Goal: Complete application form

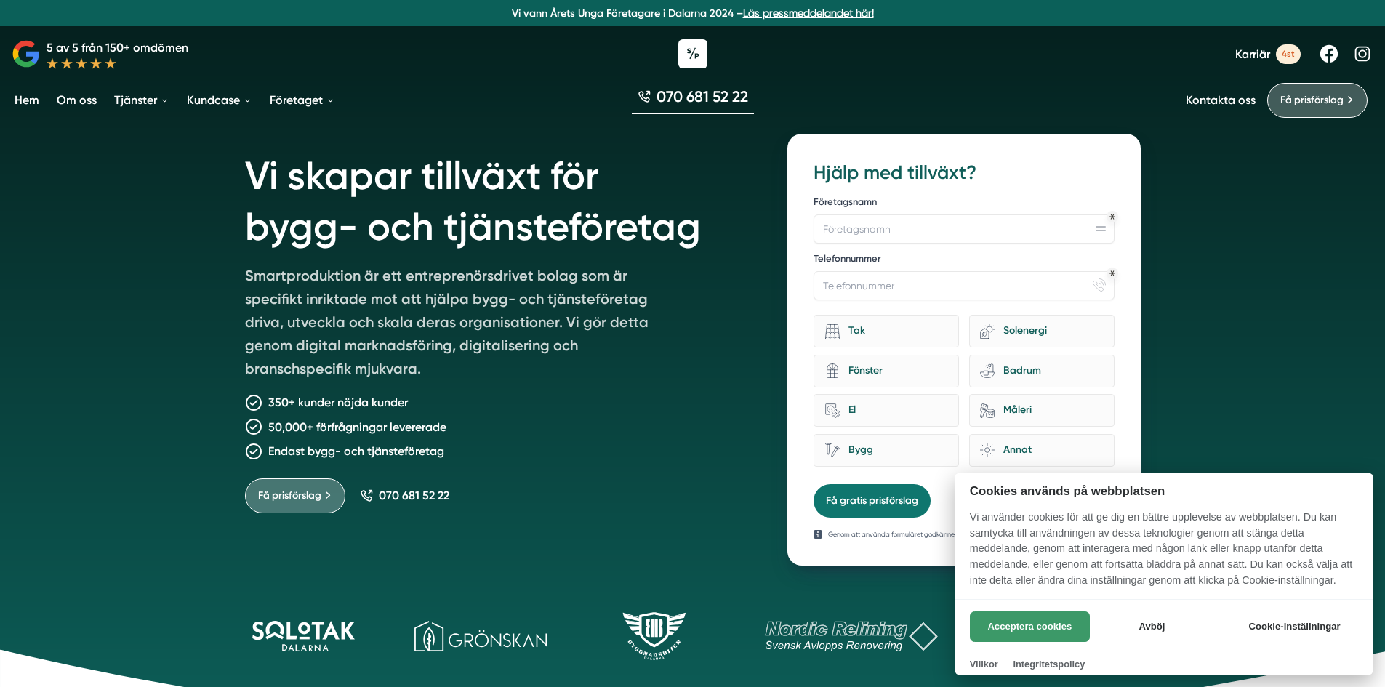
click at [1029, 632] on button "Acceptera cookies" at bounding box center [1030, 626] width 120 height 31
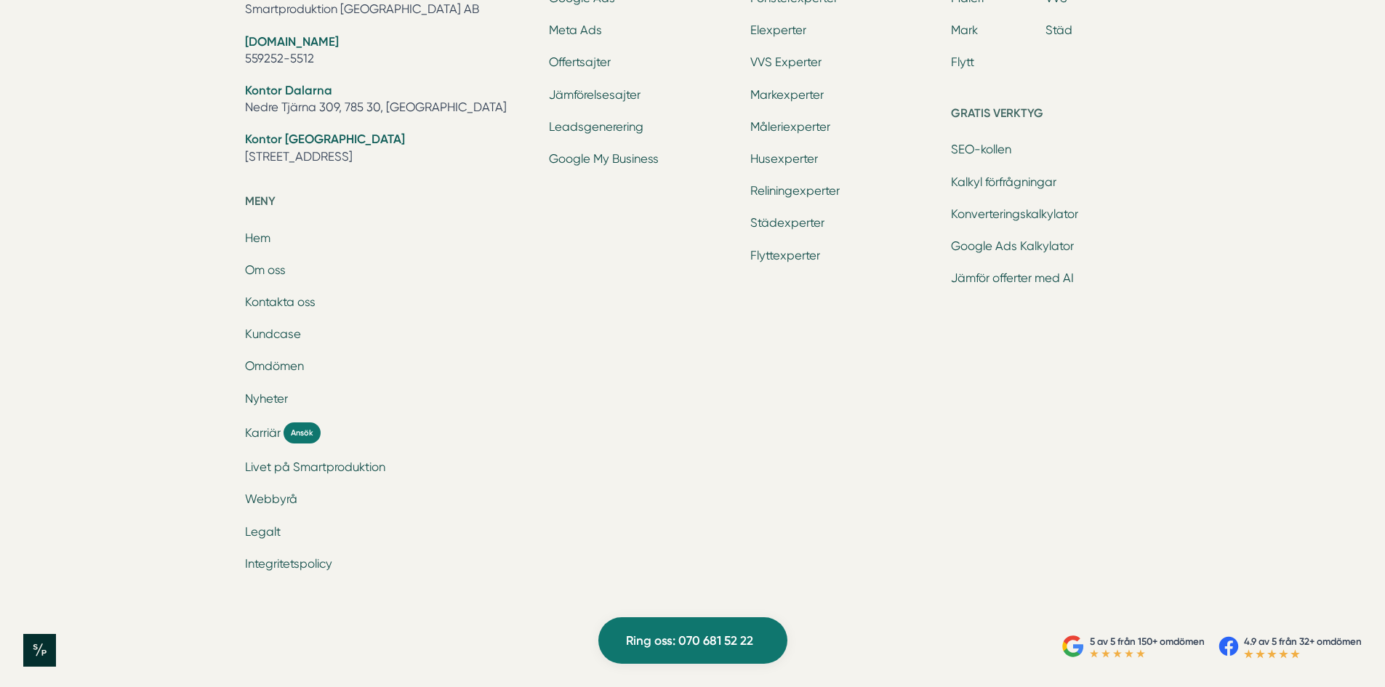
scroll to position [4861, 0]
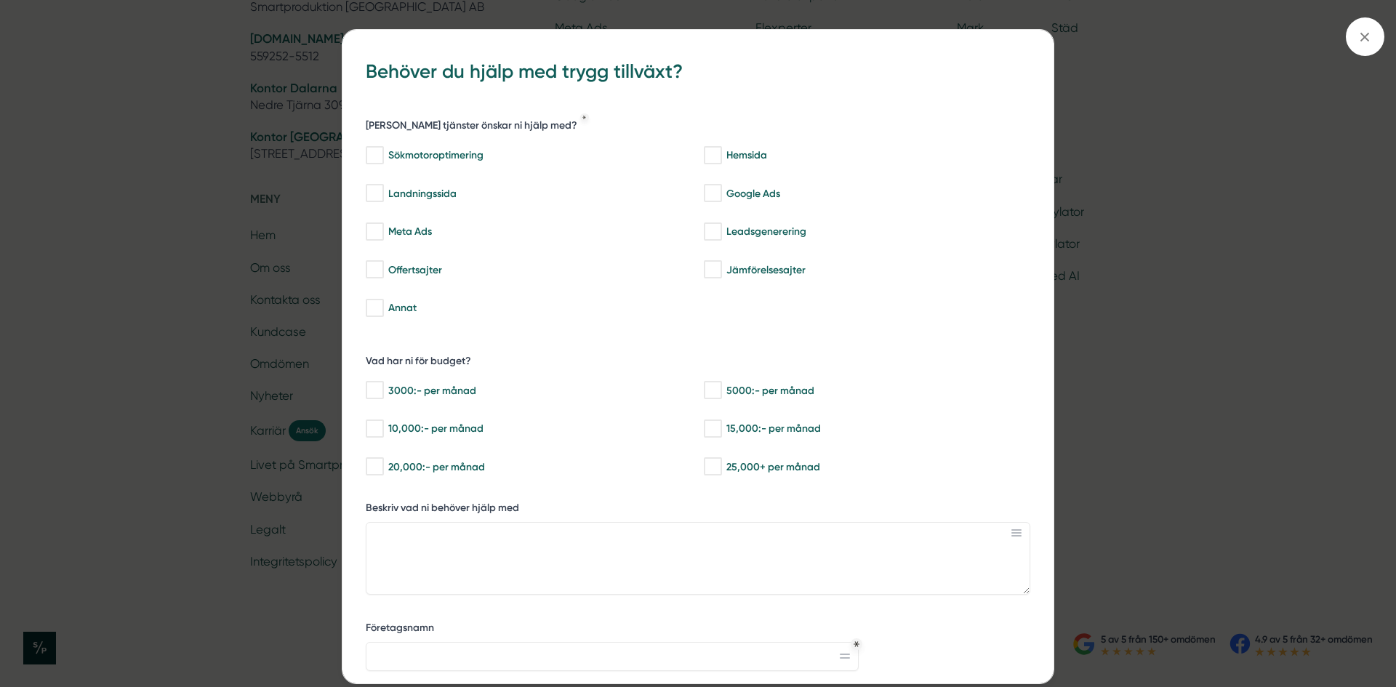
click at [153, 277] on div "bbc9b822-b2c6-488a-ab3e-9a2d59e49c7c Behöver du hjälp med trygg tillväxt? [PERS…" at bounding box center [698, 343] width 1396 height 687
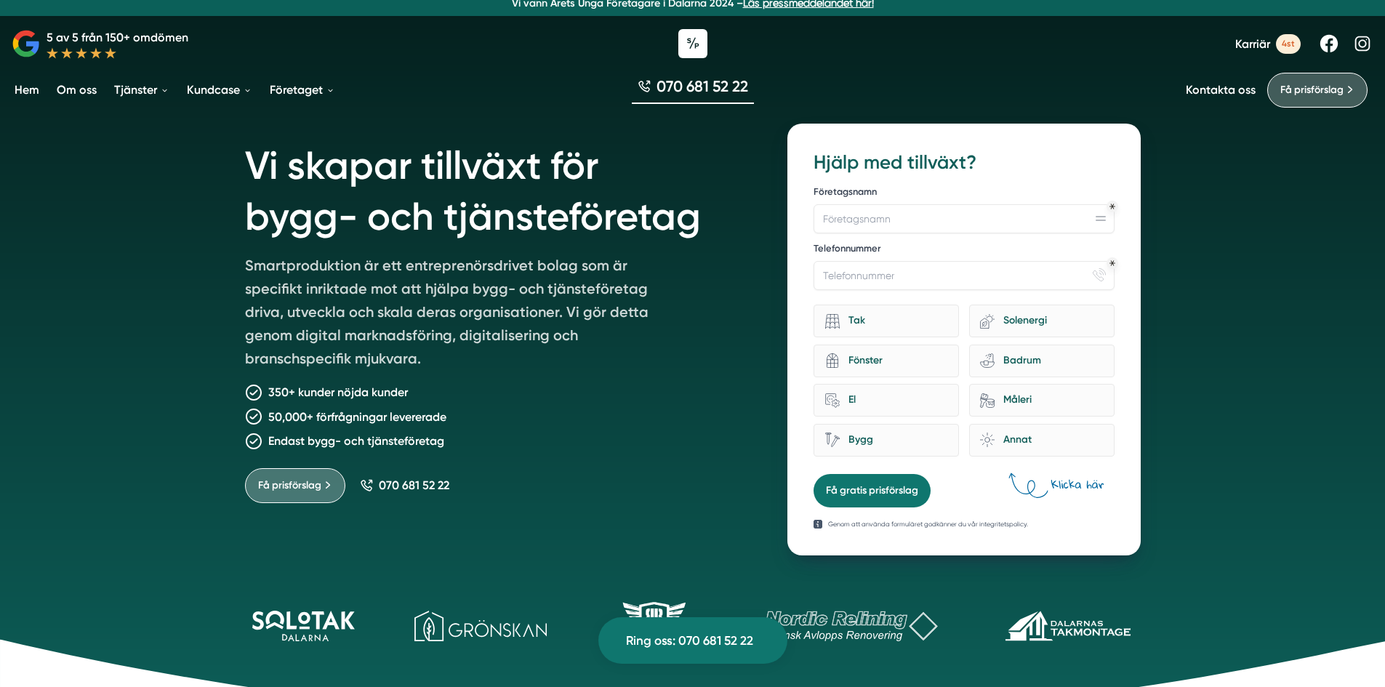
scroll to position [0, 0]
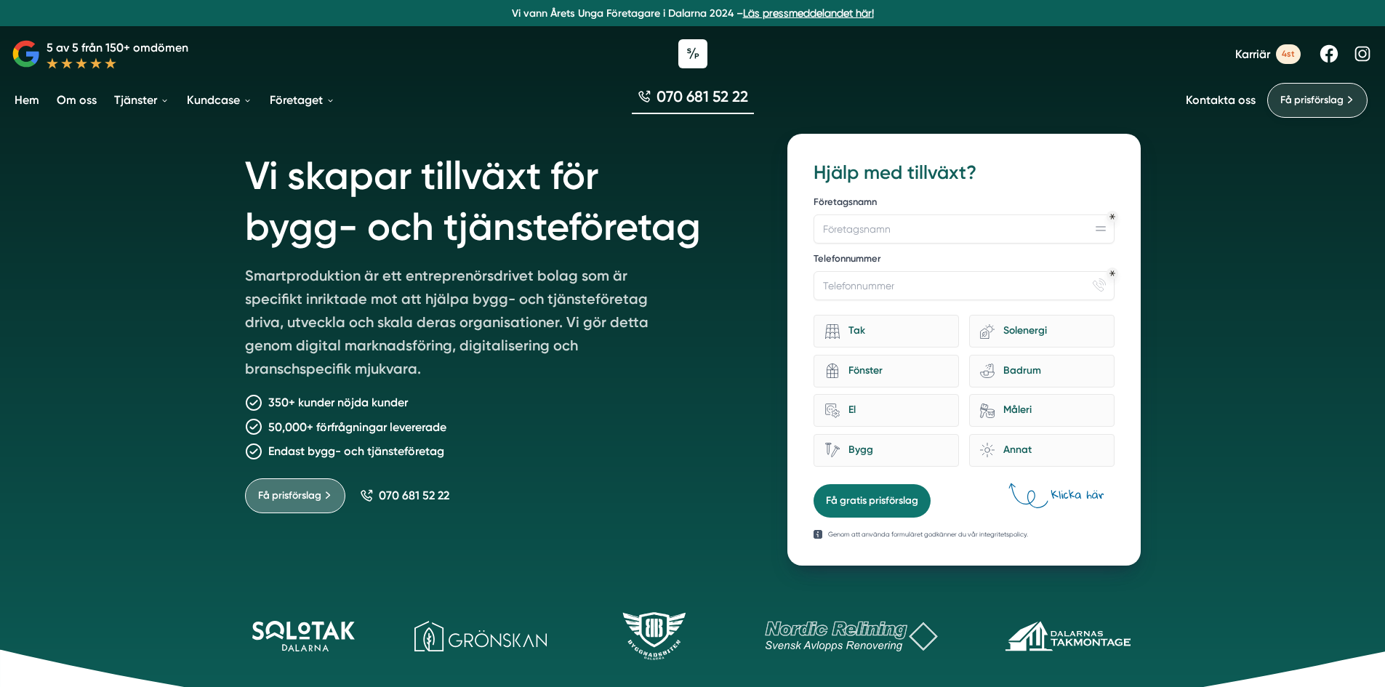
click at [1311, 103] on span "Få prisförslag" at bounding box center [1311, 100] width 63 height 16
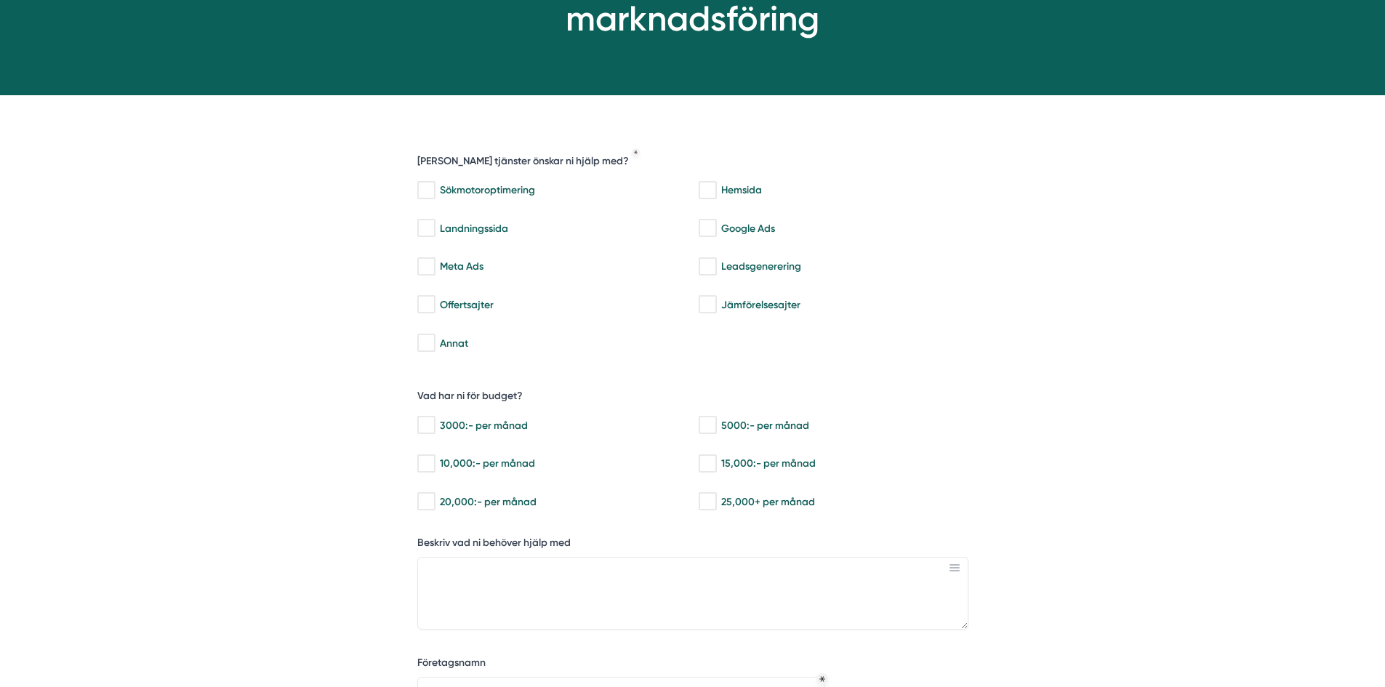
scroll to position [218, 0]
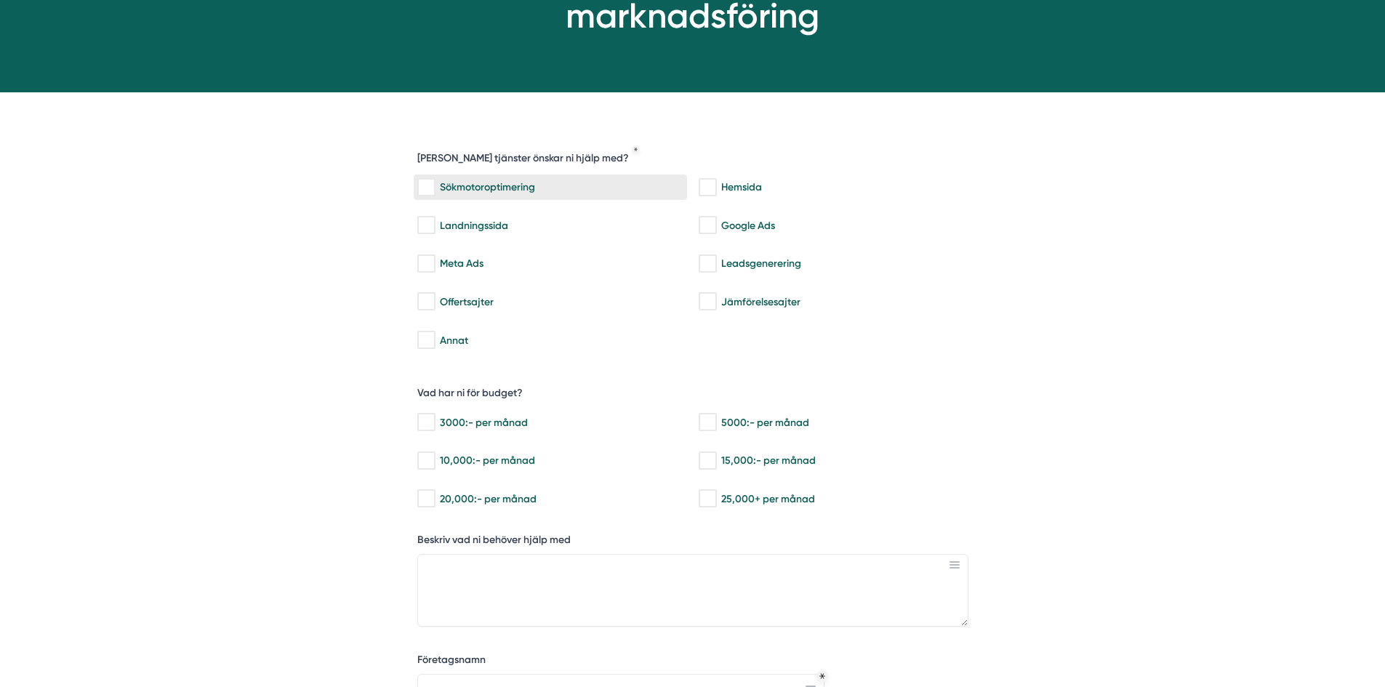
click at [433, 185] on input "Sökmotoroptimering" at bounding box center [425, 187] width 17 height 15
checkbox input "true"
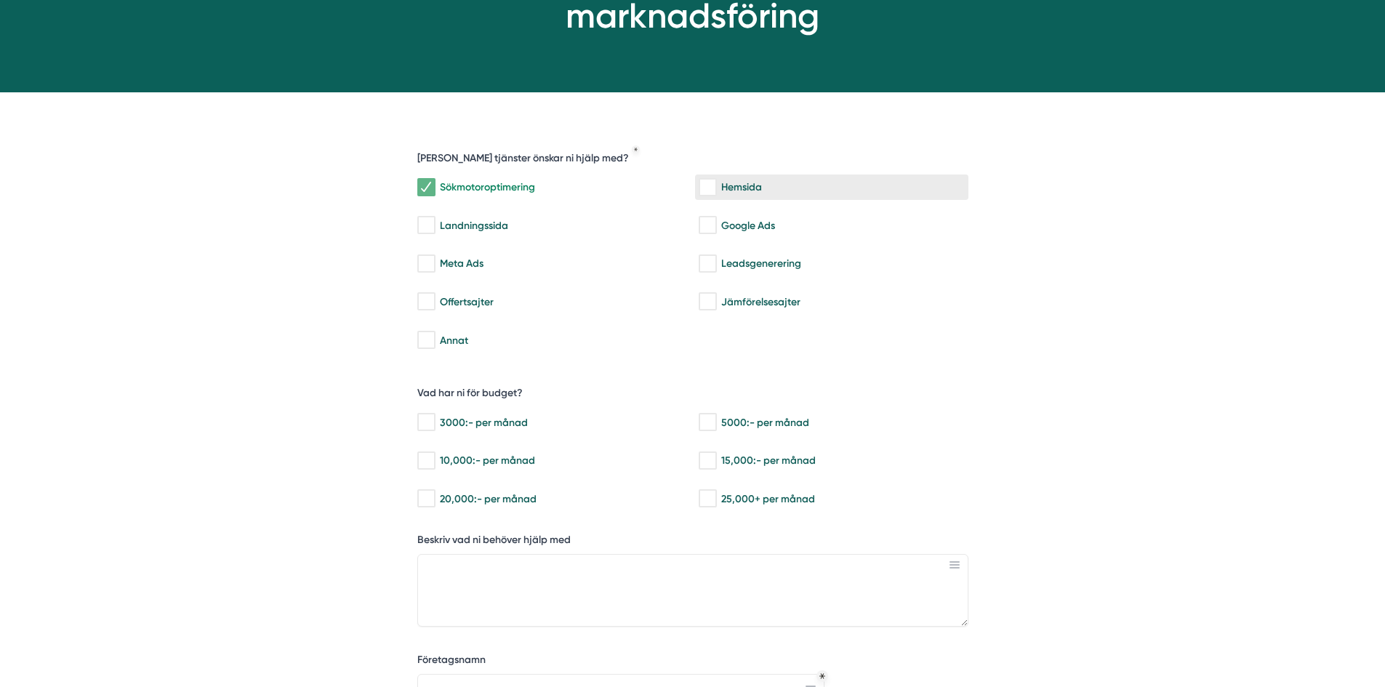
click at [714, 189] on input "Hemsida" at bounding box center [707, 187] width 17 height 15
checkbox input "true"
click at [702, 241] on div "Sökmotoroptimering Hemsida Landningssida Google Ads Meta Ads Leadsgenerering Of…" at bounding box center [692, 261] width 551 height 185
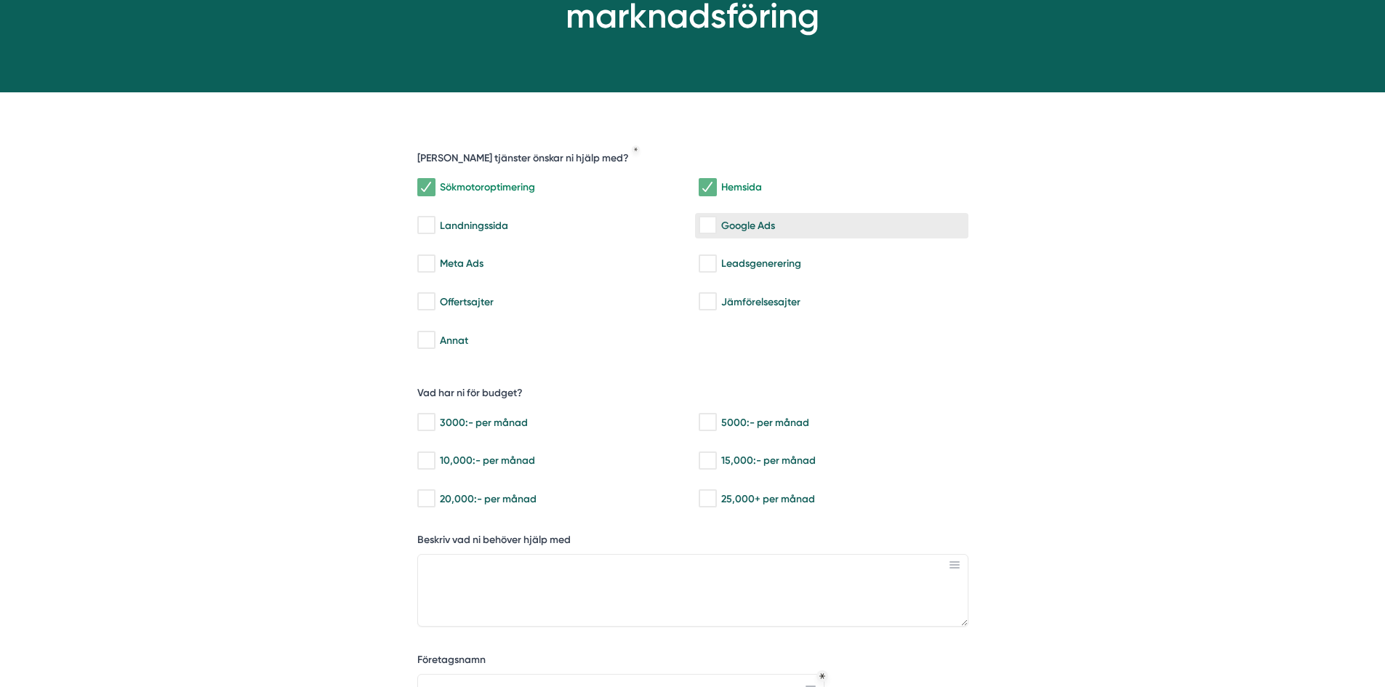
click at [714, 228] on input "Google Ads" at bounding box center [707, 225] width 17 height 15
checkbox input "true"
click at [709, 260] on input "Leadsgenerering" at bounding box center [707, 264] width 17 height 15
checkbox input "true"
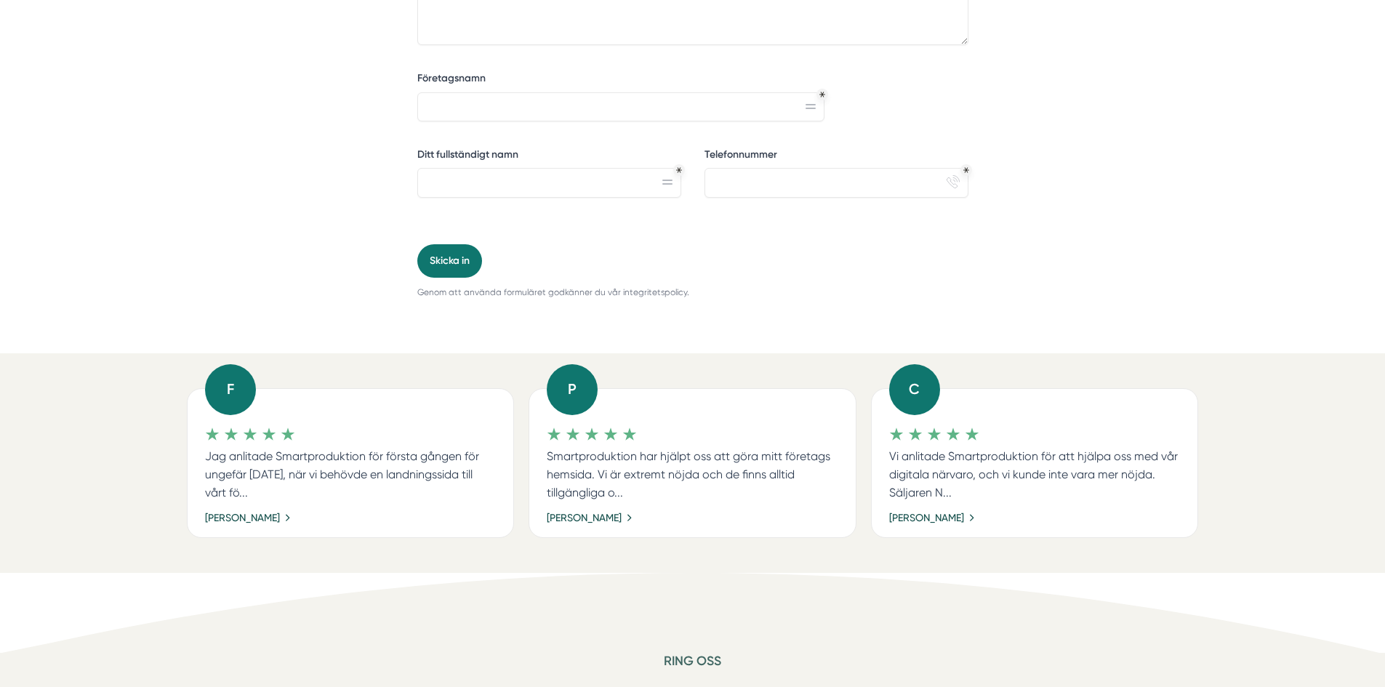
scroll to position [654, 0]
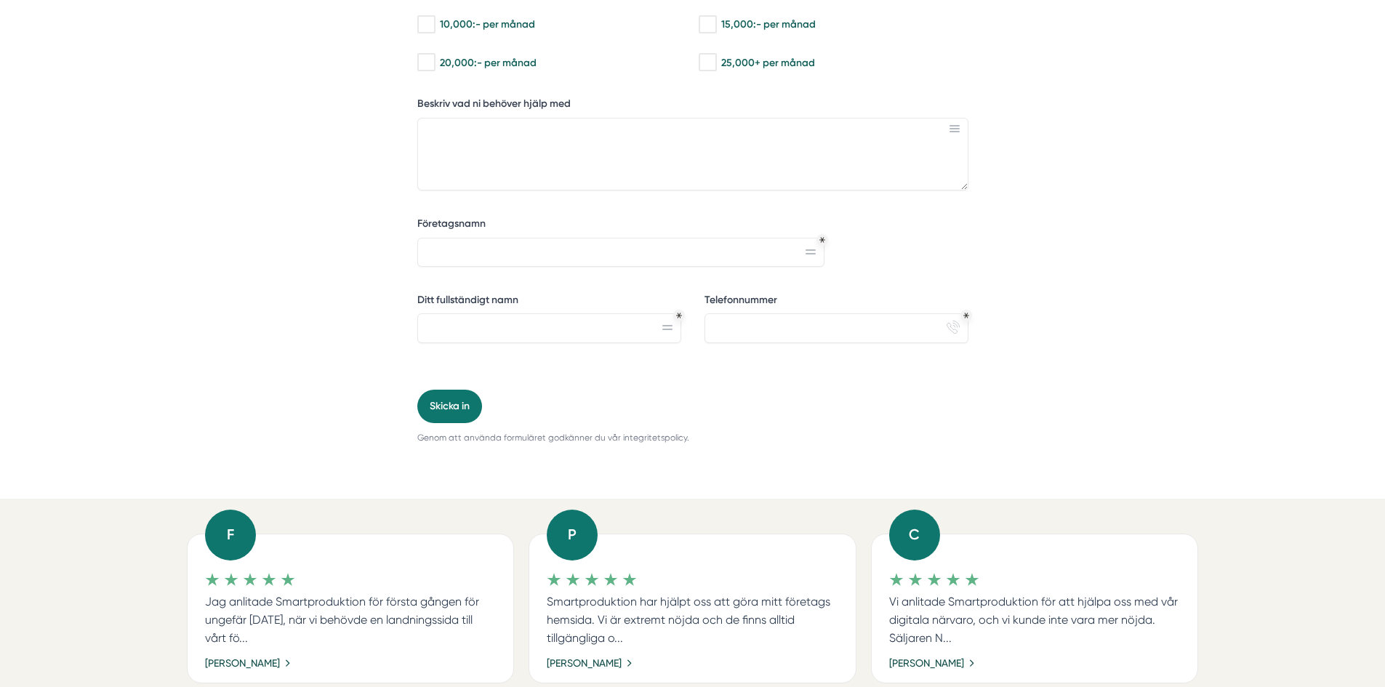
click at [275, 283] on div "Väx ditt företag med digital marknadsföring 933a79ab-30c6-4b16-a2e0-13fe1b2b803…" at bounding box center [692, 94] width 1385 height 1248
